Goal: Obtain resource: Obtain resource

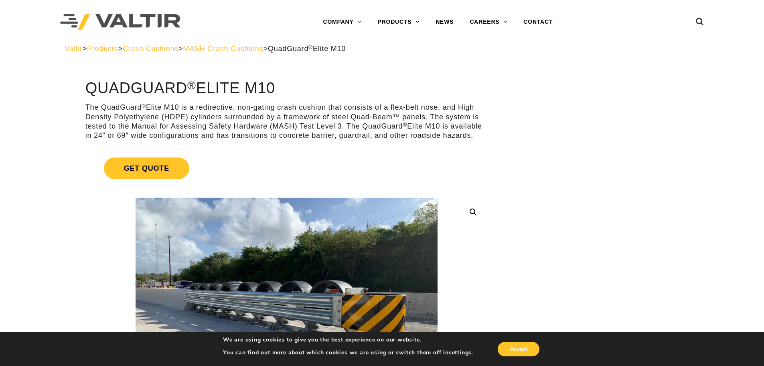
click at [220, 49] on span "MASH Crash Cushions" at bounding box center [223, 49] width 80 height 8
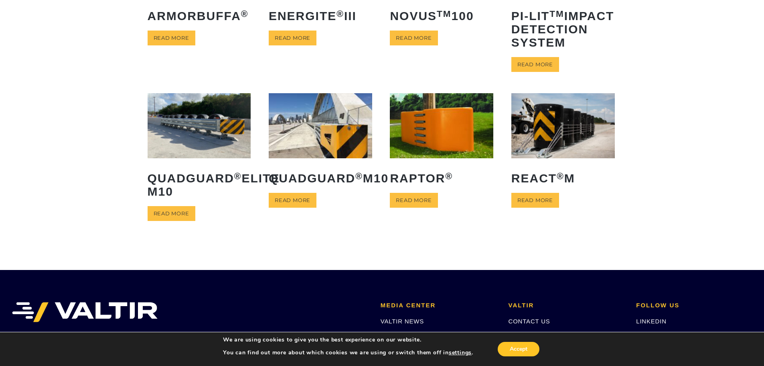
scroll to position [161, 0]
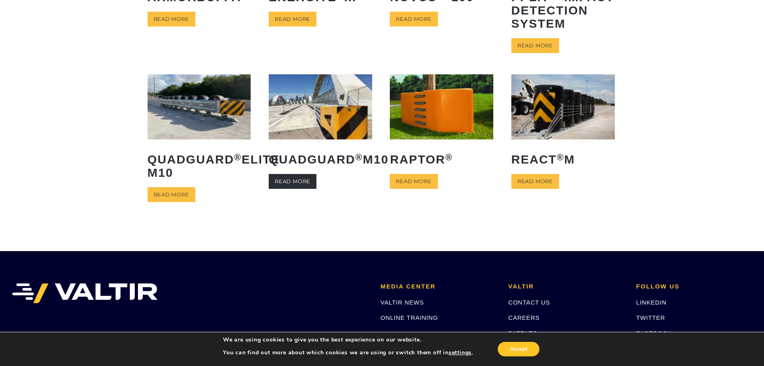
click at [310, 189] on link "Read more" at bounding box center [293, 181] width 48 height 15
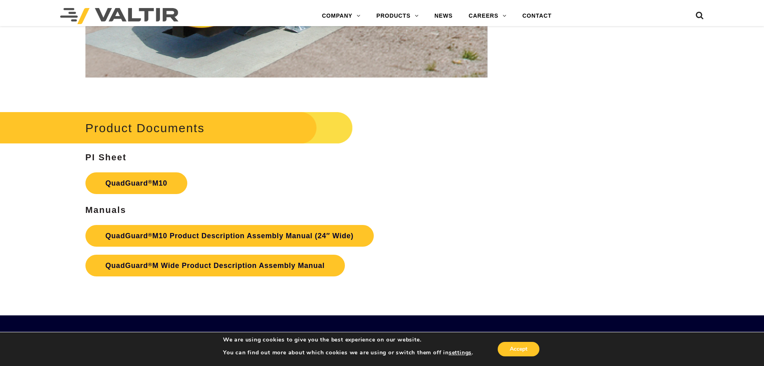
scroll to position [2970, 0]
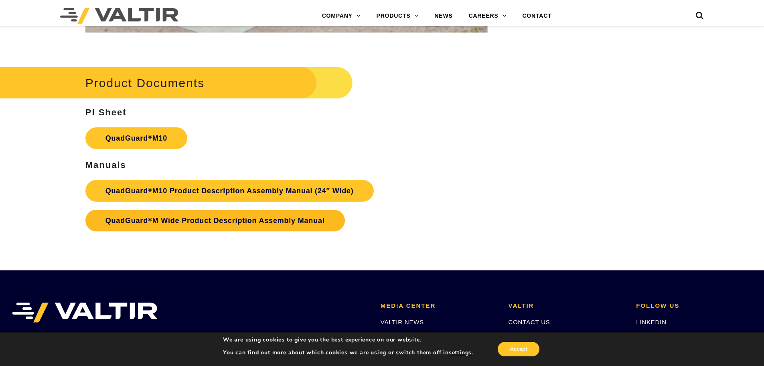
click at [219, 222] on link "QuadGuard ® M Wide Product Description Assembly Manual" at bounding box center [215, 220] width 260 height 22
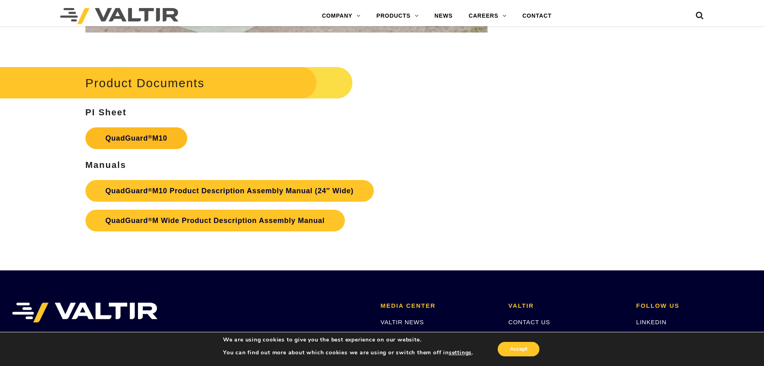
click at [123, 138] on link "QuadGuard ® M10" at bounding box center [136, 138] width 102 height 22
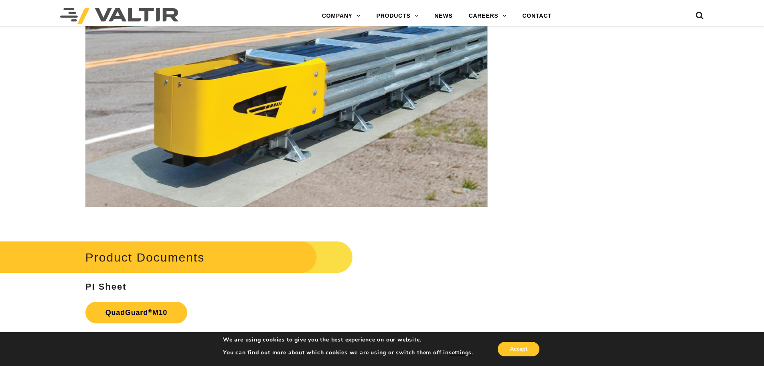
scroll to position [2673, 0]
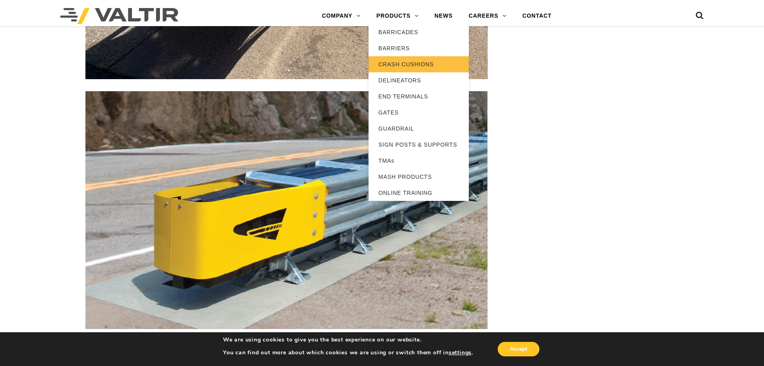
click at [417, 61] on link "CRASH CUSHIONS" at bounding box center [419, 64] width 100 height 16
click at [411, 62] on link "CRASH CUSHIONS" at bounding box center [419, 64] width 100 height 16
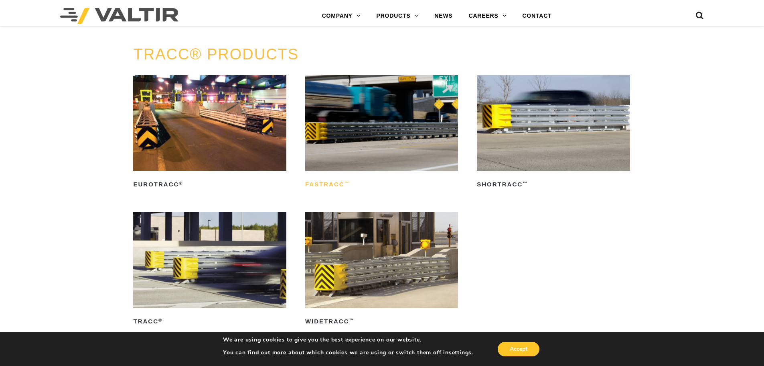
scroll to position [1364, 0]
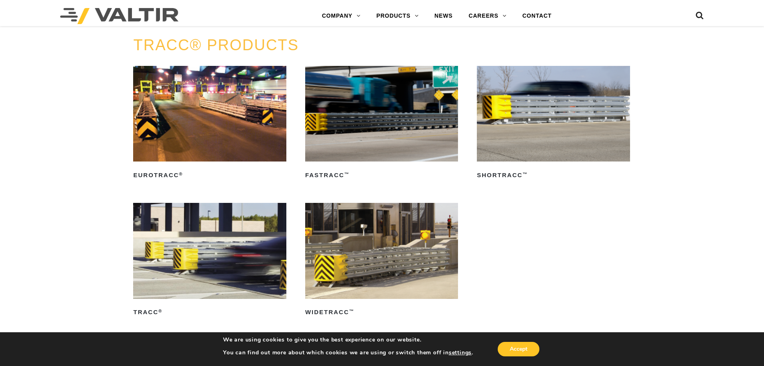
click at [378, 264] on img at bounding box center [381, 251] width 153 height 96
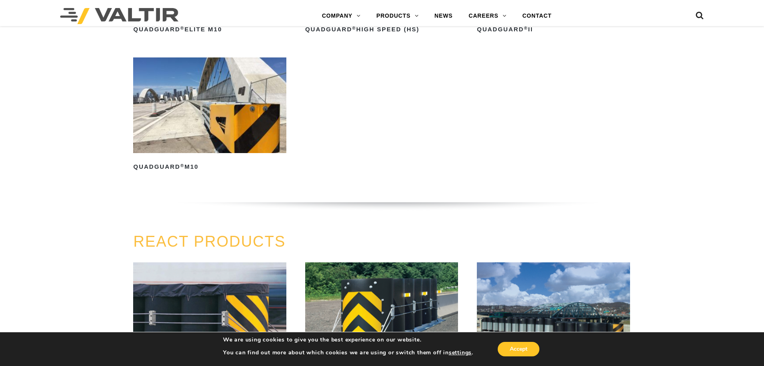
scroll to position [669, 0]
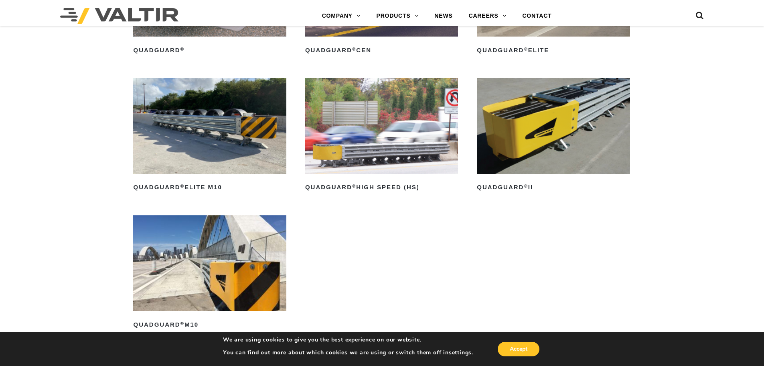
click at [527, 139] on img at bounding box center [553, 126] width 153 height 96
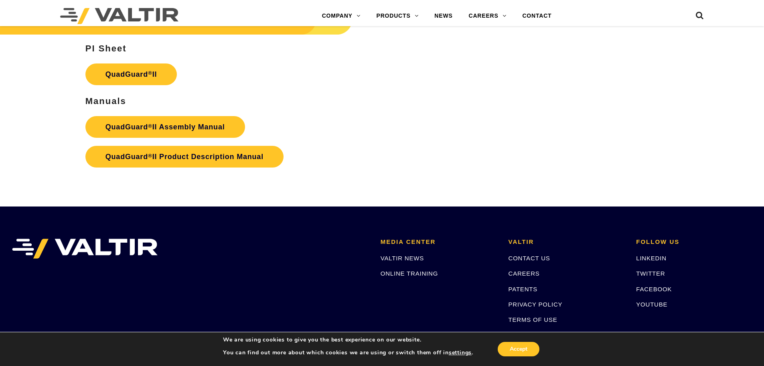
scroll to position [1515, 0]
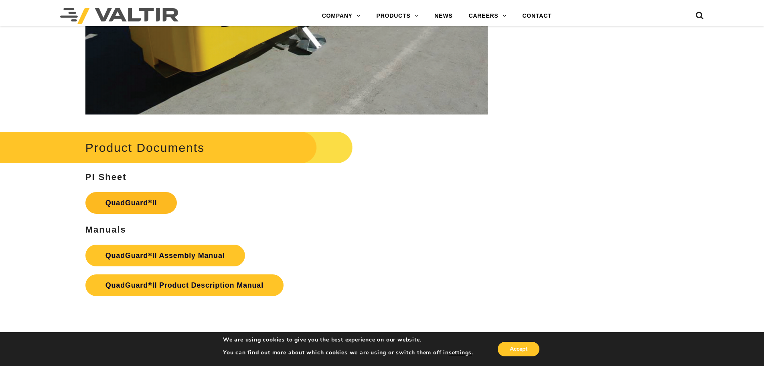
click at [144, 192] on link "QuadGuard ® II" at bounding box center [131, 203] width 92 height 22
